Goal: Task Accomplishment & Management: Manage account settings

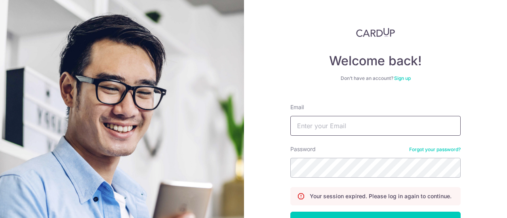
click at [323, 134] on input "Email" at bounding box center [375, 126] width 170 height 20
type input "[EMAIL_ADDRESS][DOMAIN_NAME]"
click at [290, 212] on button "Log in" at bounding box center [375, 222] width 170 height 20
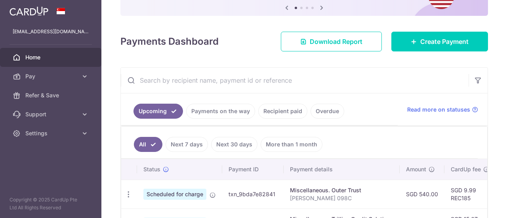
scroll to position [158, 0]
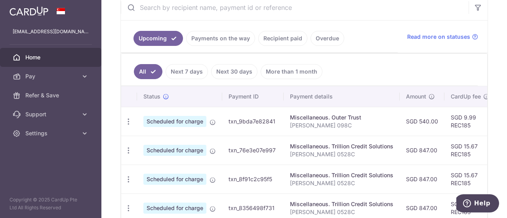
click at [328, 121] on p "[PERSON_NAME] 098C" at bounding box center [341, 125] width 103 height 8
click at [129, 118] on icon "button" at bounding box center [128, 122] width 8 height 8
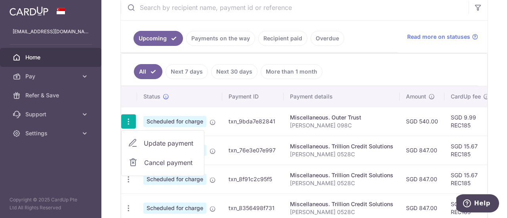
click at [168, 158] on span "Cancel payment" at bounding box center [170, 162] width 53 height 9
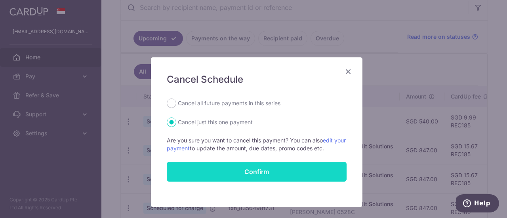
click at [295, 171] on button "Confirm" at bounding box center [257, 172] width 180 height 20
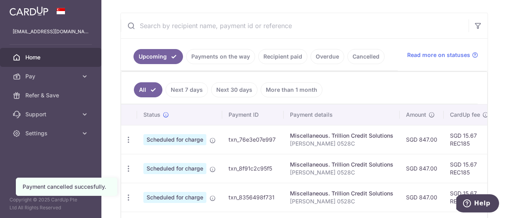
scroll to position [158, 0]
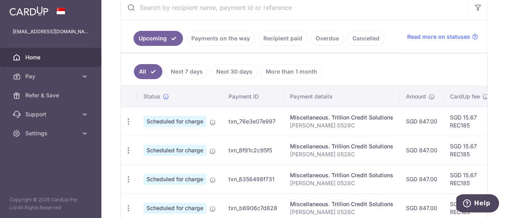
click at [281, 73] on link "More than 1 month" at bounding box center [291, 71] width 62 height 15
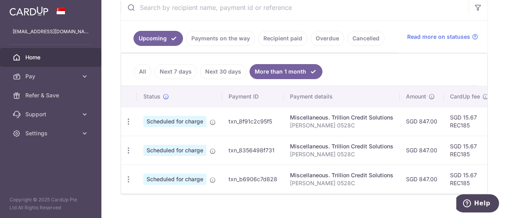
click at [216, 42] on link "Payments on the way" at bounding box center [220, 38] width 69 height 15
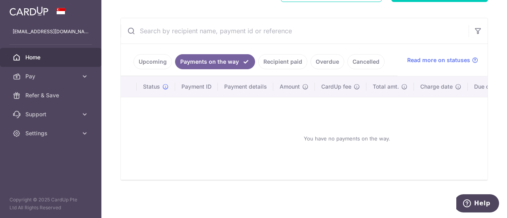
click at [279, 60] on link "Recipient paid" at bounding box center [282, 61] width 49 height 15
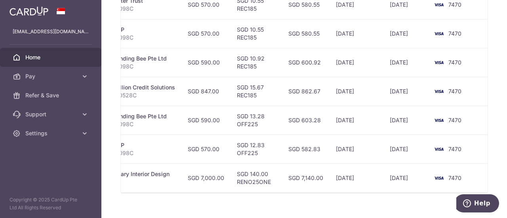
scroll to position [342, 0]
